Goal: Entertainment & Leisure: Consume media (video, audio)

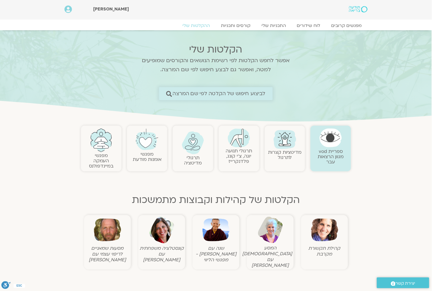
click at [244, 93] on span "לביצוע חיפוש של הקלטה לפי שם המרצה" at bounding box center [219, 94] width 93 height 6
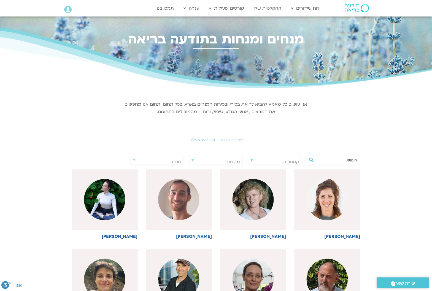
click at [240, 141] on h2 "מנחות ומנחים שהרצו אצלנו:" at bounding box center [216, 140] width 308 height 5
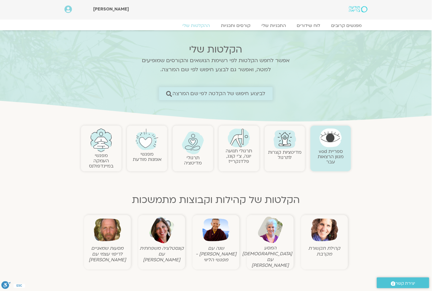
click at [258, 92] on span "לביצוע חיפוש של הקלטה לפי שם המרצה" at bounding box center [219, 94] width 93 height 6
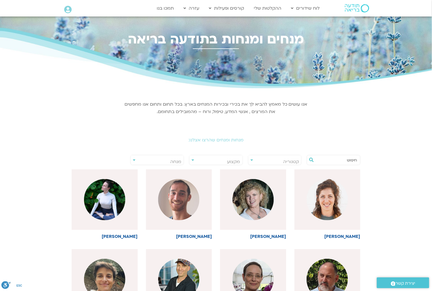
click at [329, 158] on input "text" at bounding box center [336, 160] width 42 height 9
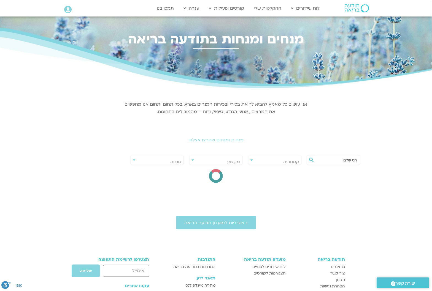
type input "חני שלם"
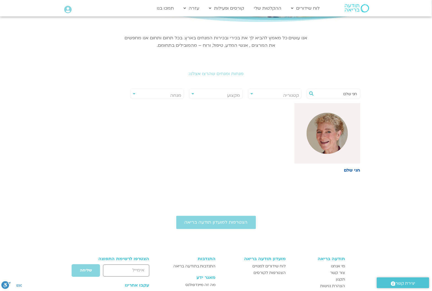
scroll to position [69, 0]
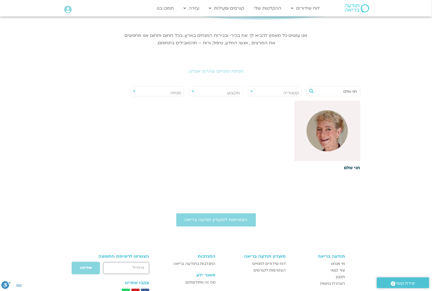
click at [342, 164] on link "חני שלם" at bounding box center [327, 136] width 66 height 70
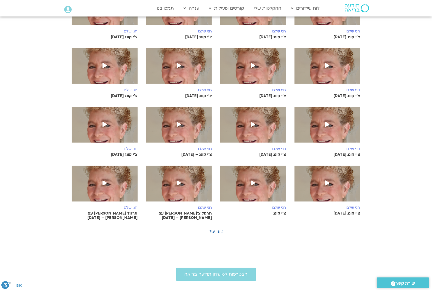
scroll to position [207, 0]
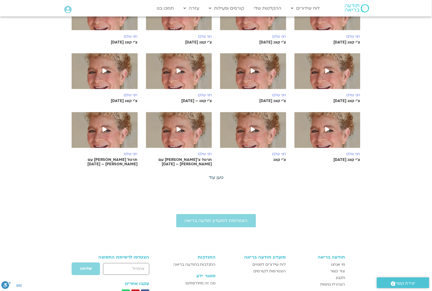
click at [215, 178] on link "טען עוד" at bounding box center [215, 178] width 15 height 6
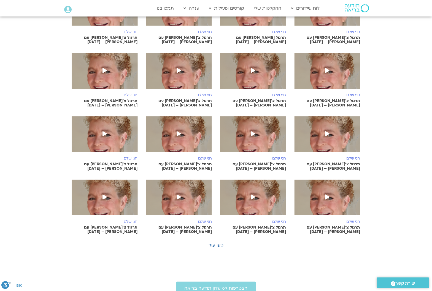
scroll to position [413, 0]
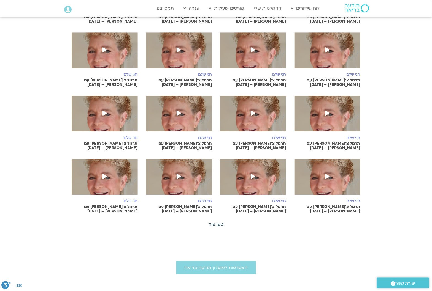
click at [218, 222] on link "טען עוד" at bounding box center [215, 225] width 15 height 6
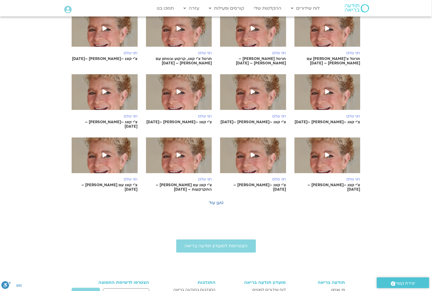
scroll to position [689, 0]
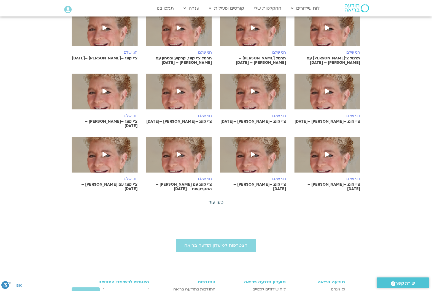
click at [221, 200] on link "טען עוד" at bounding box center [215, 203] width 15 height 6
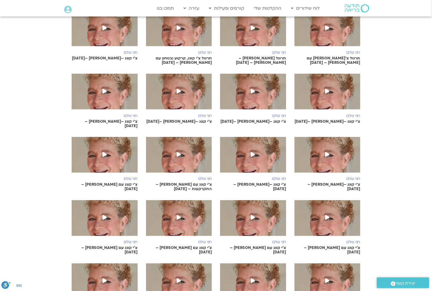
click at [327, 215] on icon at bounding box center [327, 217] width 4 height 5
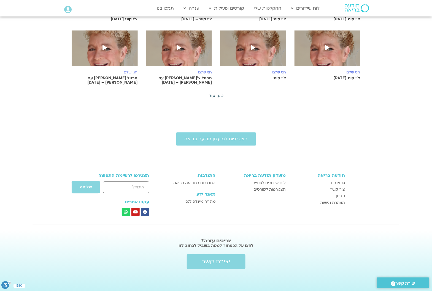
click at [210, 96] on link "טען עוד" at bounding box center [215, 96] width 15 height 6
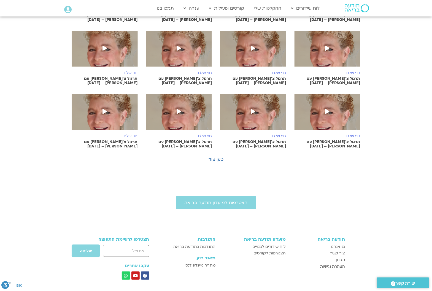
scroll to position [530, 0]
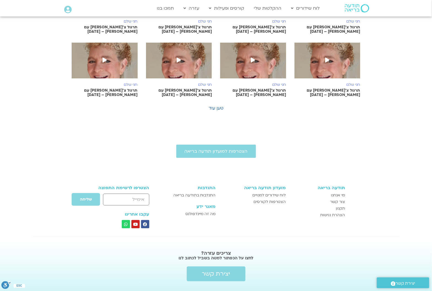
click at [210, 105] on link "טען עוד" at bounding box center [215, 108] width 15 height 6
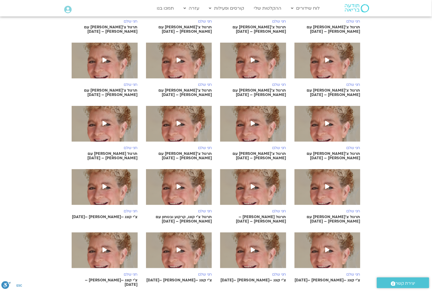
scroll to position [784, 0]
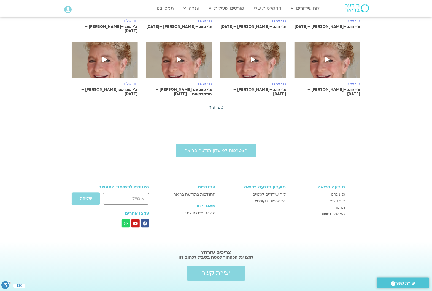
click at [212, 105] on link "טען עוד" at bounding box center [215, 108] width 15 height 6
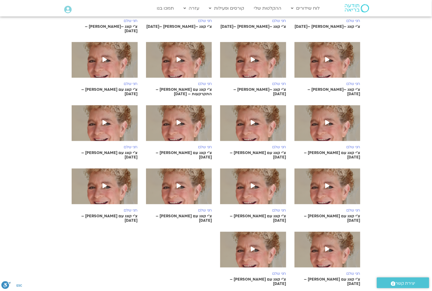
click at [328, 120] on icon at bounding box center [327, 122] width 4 height 5
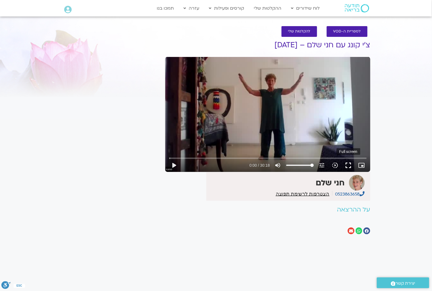
click at [346, 165] on button "fullscreen" at bounding box center [348, 165] width 13 height 13
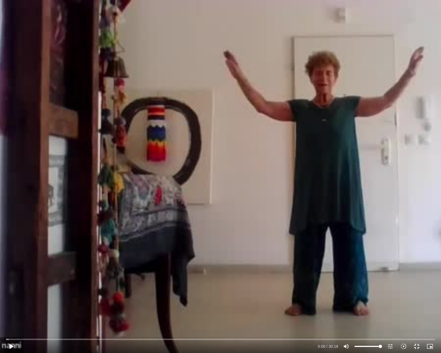
click at [200, 108] on div "Skip Ad 29:53 play_arrow 0:00 / 30:18 volume_up Mute tune Resolution Auto 360p …" at bounding box center [220, 176] width 441 height 353
click at [68, 291] on div "Skip Ad 29:53 pause 4:20 / 30:18 volume_up Mute tune Resolution Auto 360p slow_…" at bounding box center [220, 176] width 441 height 353
click at [164, 291] on div "Skip Ad 11:09 play_arrow 4:20 / 30:18 volume_up Mute tune Resolution Auto 360p …" at bounding box center [220, 176] width 441 height 353
click at [208, 291] on div at bounding box center [167, 345] width 299 height 13
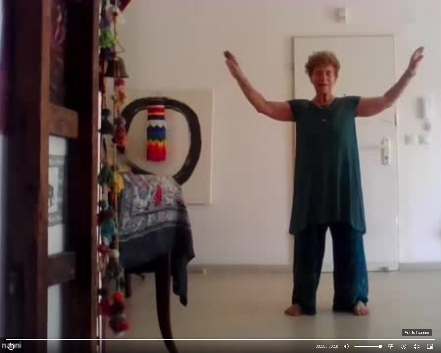
click at [414, 291] on button "fullscreen_exit" at bounding box center [416, 345] width 13 height 13
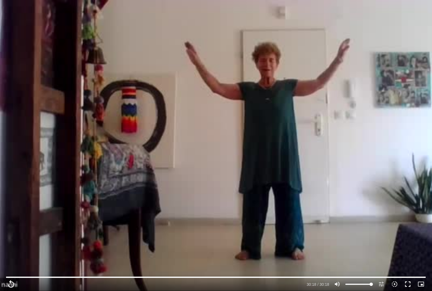
type input "1818.2"
